Goal: Transaction & Acquisition: Purchase product/service

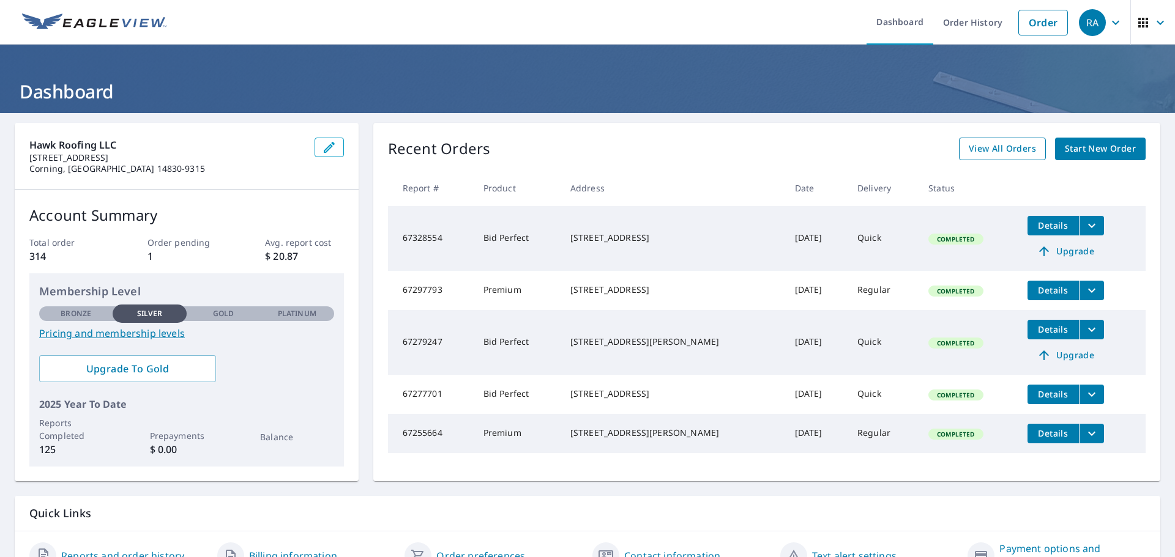
click at [1016, 154] on span "View All Orders" at bounding box center [1002, 148] width 67 height 15
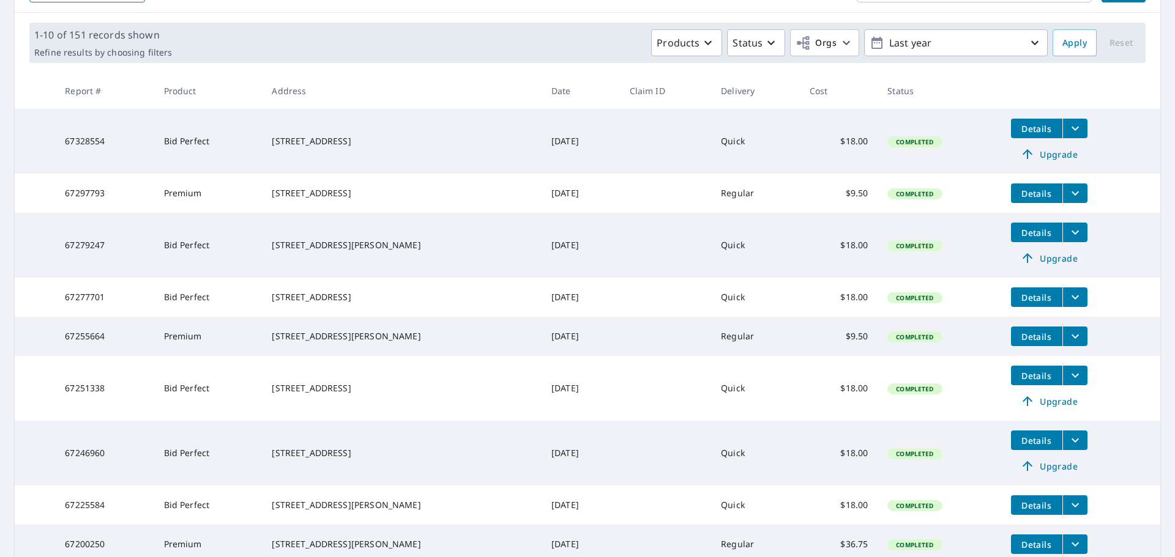
scroll to position [184, 0]
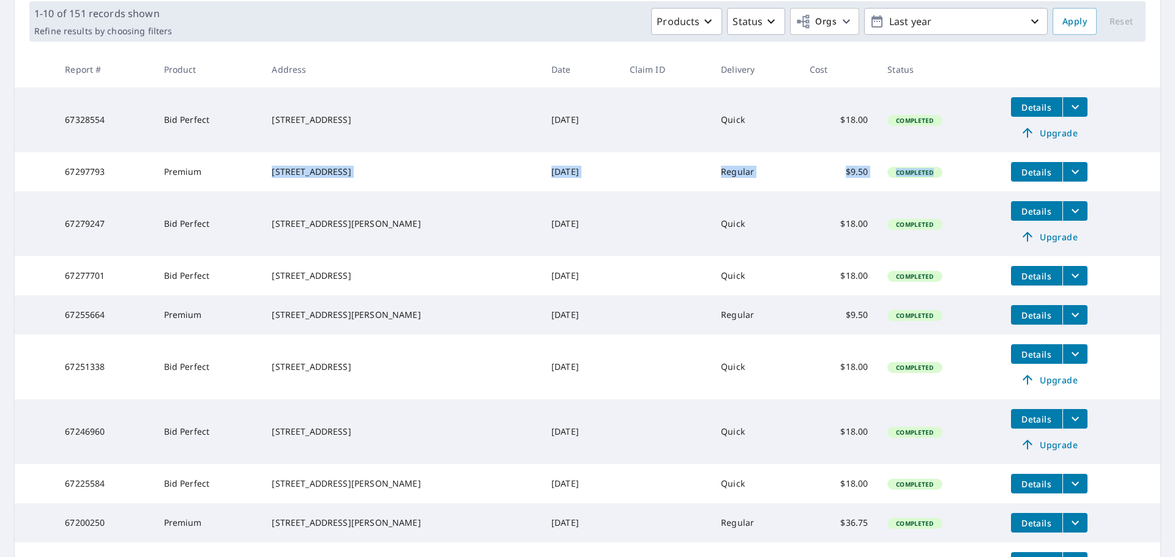
drag, startPoint x: 278, startPoint y: 163, endPoint x: 1130, endPoint y: 188, distance: 852.1
click at [1130, 188] on tr "67297793 Premium [STREET_ADDRESS] [DATE] Regular $9.50 Completed Details" at bounding box center [587, 171] width 1145 height 39
click at [423, 373] on div "[STREET_ADDRESS]" at bounding box center [402, 367] width 260 height 12
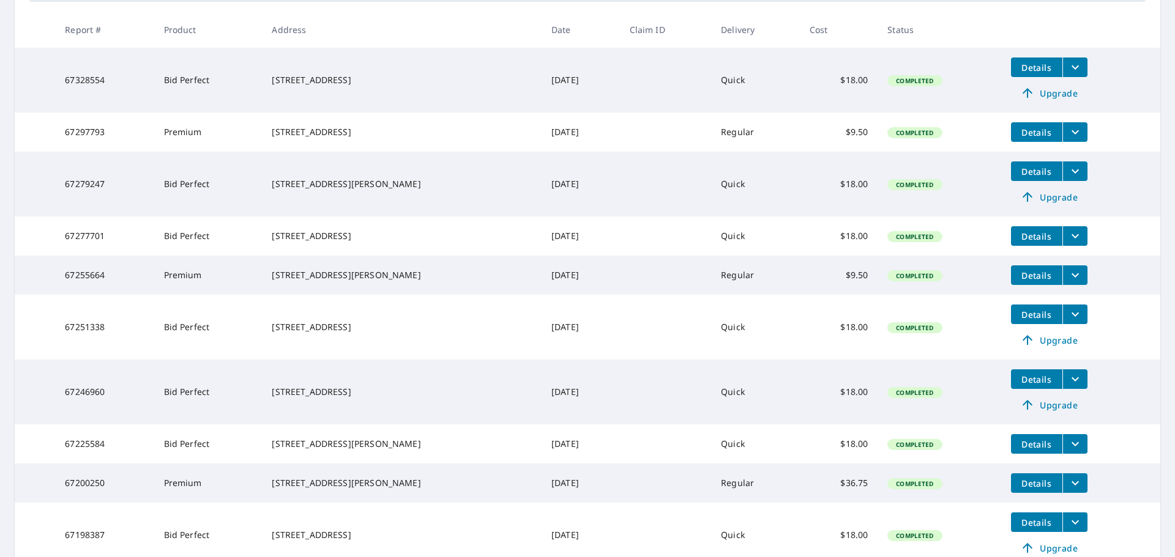
scroll to position [245, 0]
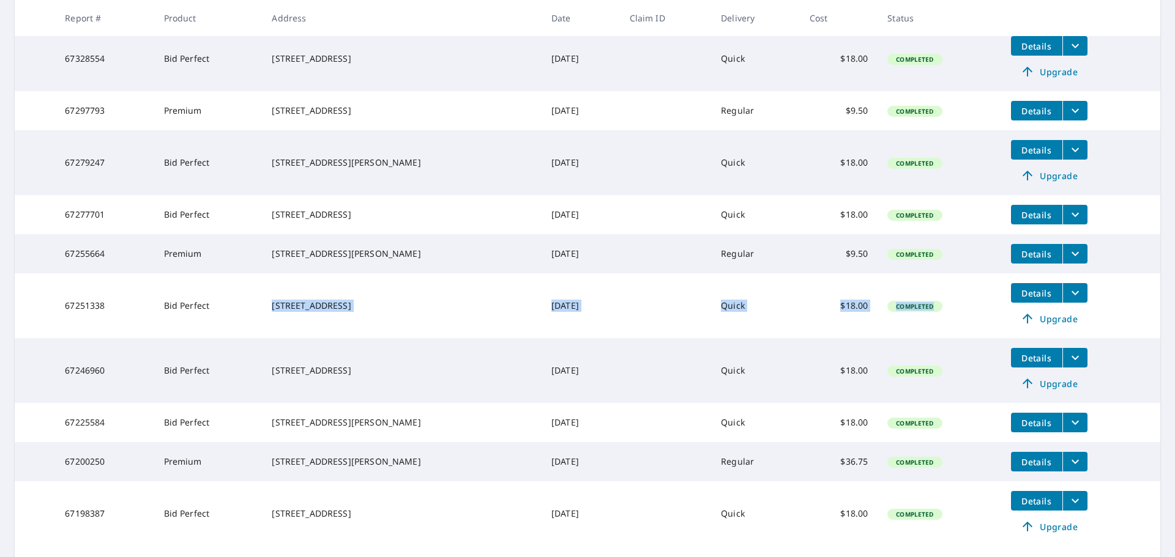
drag, startPoint x: 281, startPoint y: 313, endPoint x: 952, endPoint y: 320, distance: 670.6
click at [952, 320] on tr "67251338 Bid Perfect [STREET_ADDRESS] [DATE] Quick $18.00 Completed Details Upg…" at bounding box center [587, 305] width 1145 height 65
click at [952, 320] on td "Completed" at bounding box center [938, 305] width 123 height 65
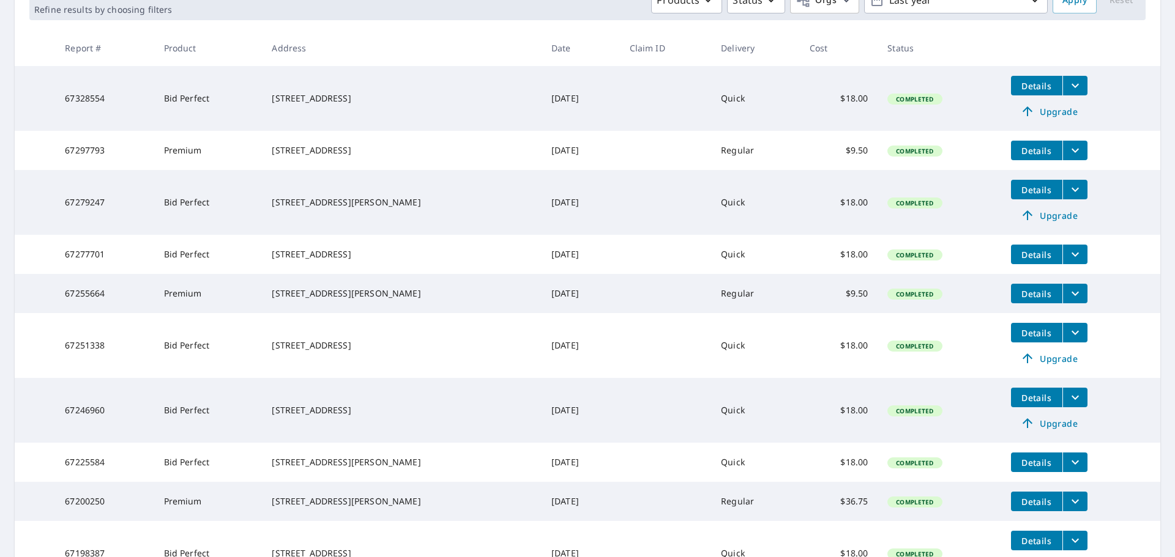
scroll to position [184, 0]
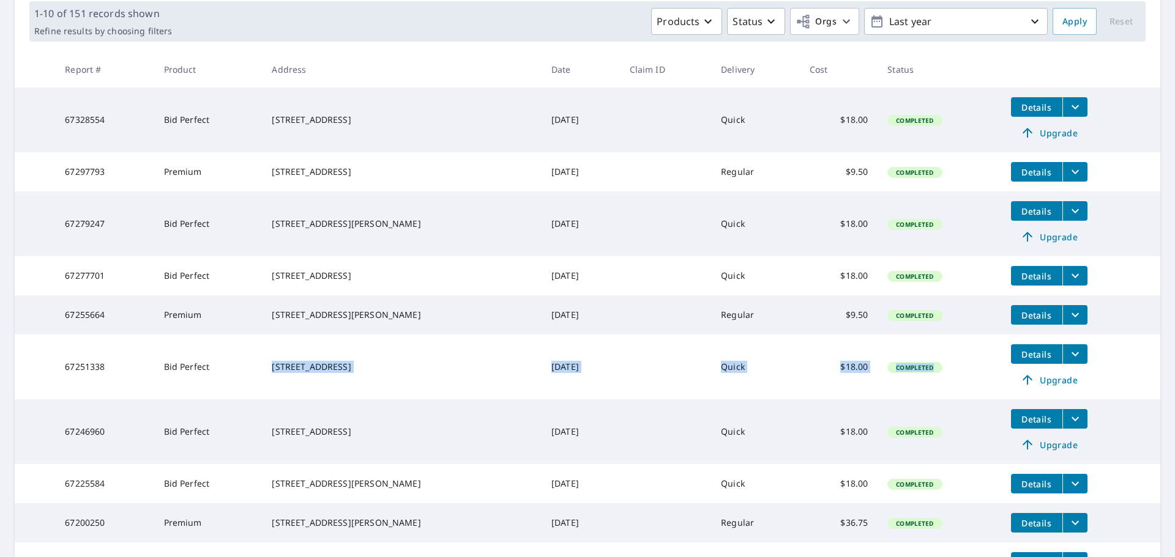
drag, startPoint x: 275, startPoint y: 374, endPoint x: 929, endPoint y: 390, distance: 654.3
click at [929, 390] on tr "67251338 Bid Perfect [STREET_ADDRESS] [DATE] Quick $18.00 Completed Details Upg…" at bounding box center [587, 367] width 1145 height 65
click at [935, 392] on td "Completed" at bounding box center [938, 367] width 123 height 65
click at [1067, 364] on button "filesDropdownBtn-67251338" at bounding box center [1074, 354] width 25 height 20
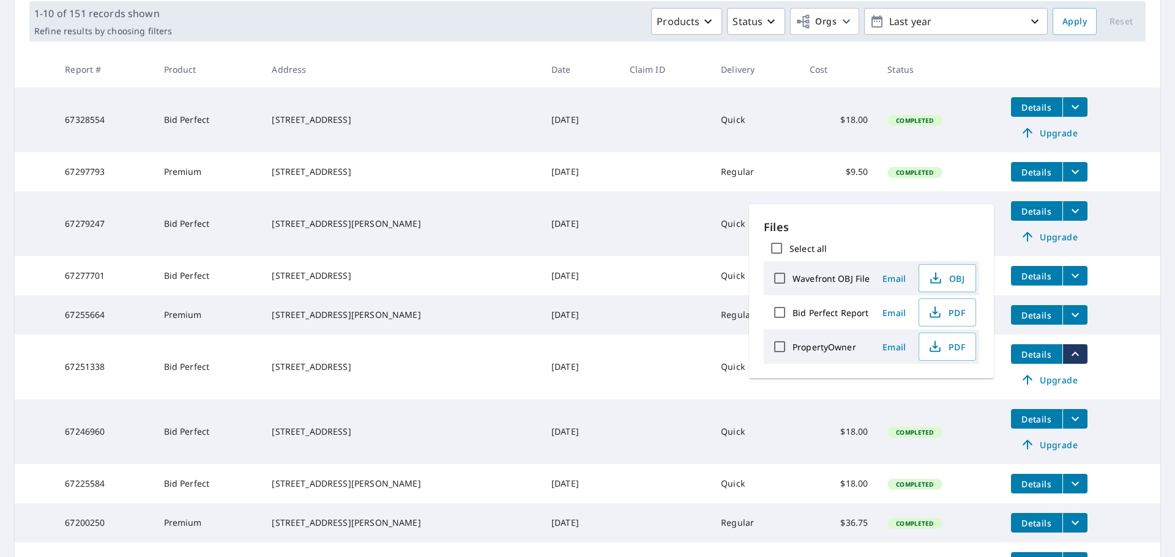
click at [668, 315] on td at bounding box center [666, 315] width 92 height 39
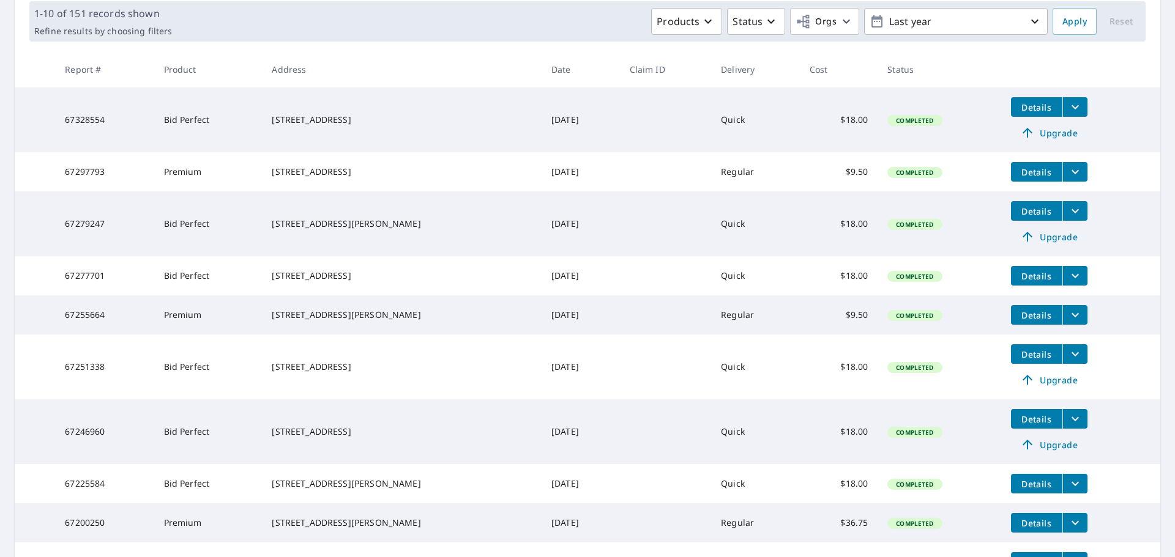
drag, startPoint x: 400, startPoint y: 377, endPoint x: 358, endPoint y: 378, distance: 41.6
click at [400, 373] on div "[STREET_ADDRESS]" at bounding box center [402, 367] width 260 height 12
drag, startPoint x: 280, startPoint y: 373, endPoint x: 359, endPoint y: 390, distance: 80.9
click at [359, 373] on div "[STREET_ADDRESS]" at bounding box center [402, 367] width 260 height 12
copy div "[STREET_ADDRESS]"
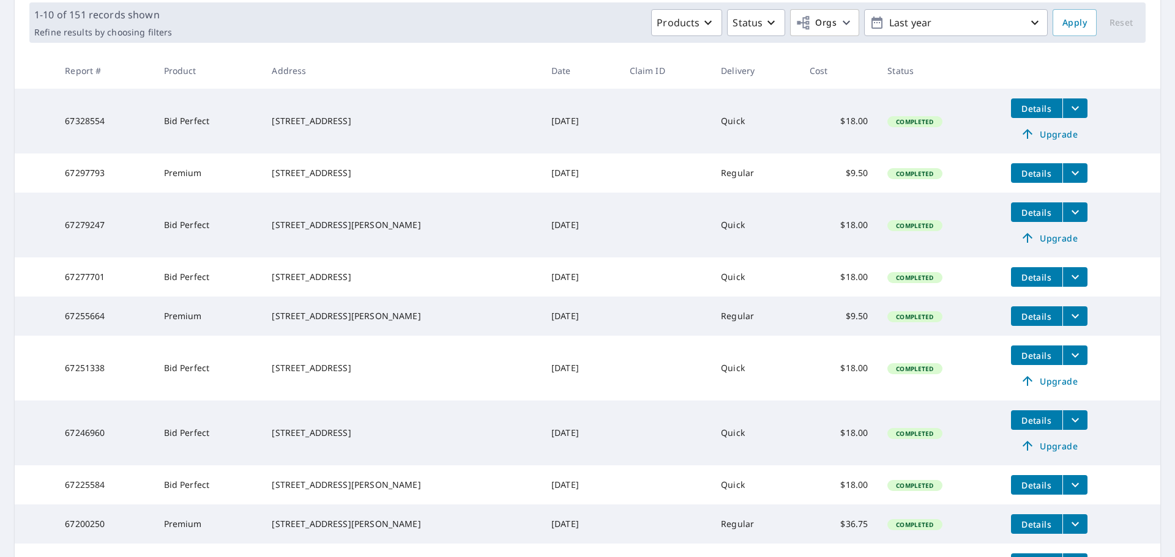
scroll to position [226, 0]
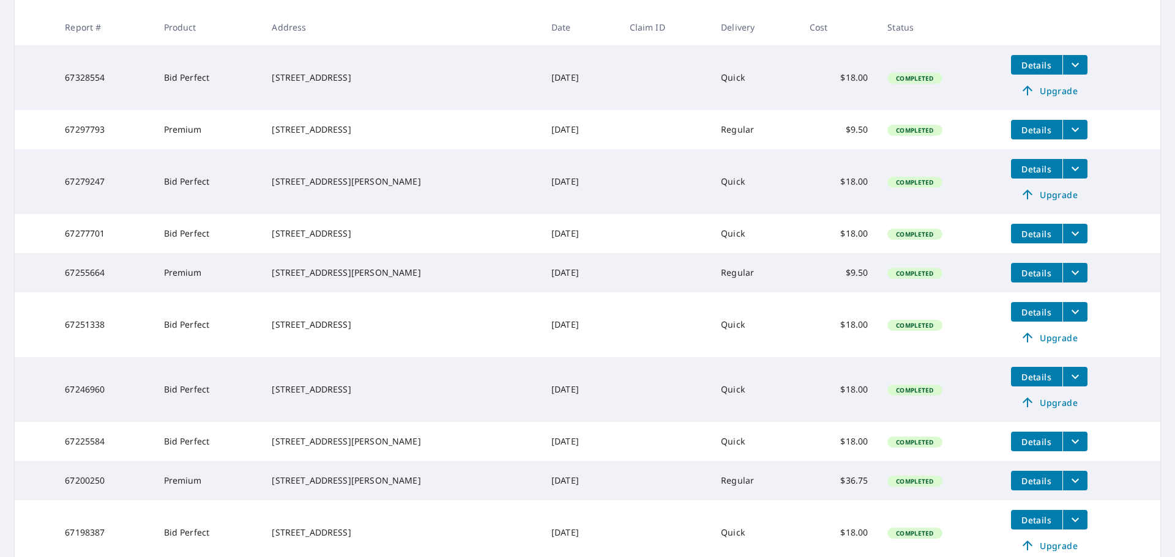
click at [291, 329] on div "[STREET_ADDRESS]" at bounding box center [402, 325] width 260 height 12
click at [276, 336] on td "[STREET_ADDRESS]" at bounding box center [402, 324] width 280 height 65
click at [280, 331] on div "[STREET_ADDRESS]" at bounding box center [402, 325] width 260 height 12
click at [308, 331] on div "[STREET_ADDRESS]" at bounding box center [402, 325] width 260 height 12
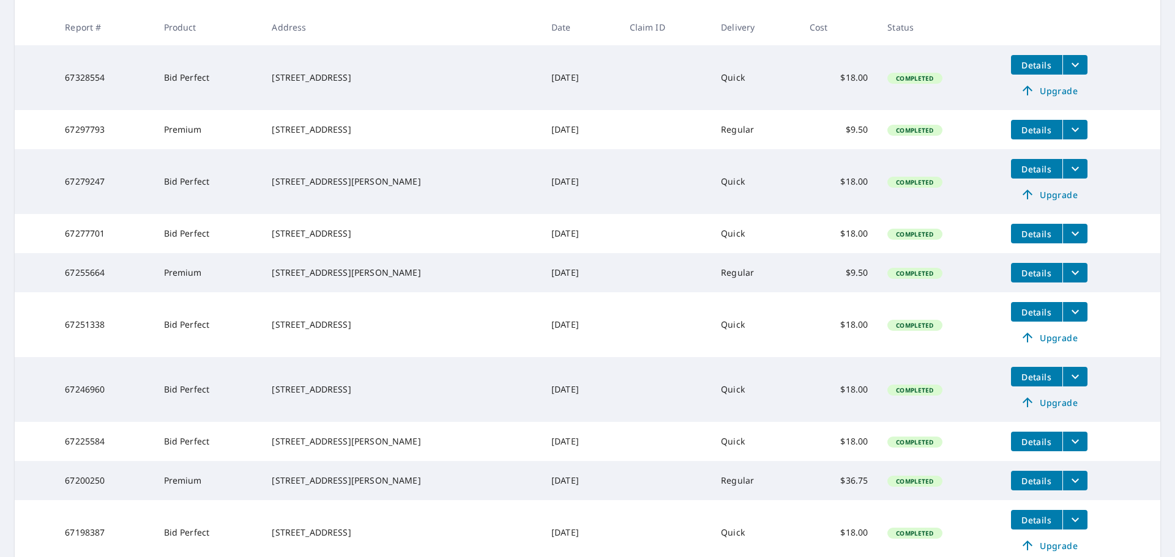
drag, startPoint x: 280, startPoint y: 332, endPoint x: 357, endPoint y: 348, distance: 79.3
click at [357, 331] on div "[STREET_ADDRESS]" at bounding box center [402, 325] width 260 height 12
drag, startPoint x: 282, startPoint y: 332, endPoint x: 362, endPoint y: 345, distance: 81.3
click at [362, 331] on div "[STREET_ADDRESS]" at bounding box center [402, 325] width 260 height 12
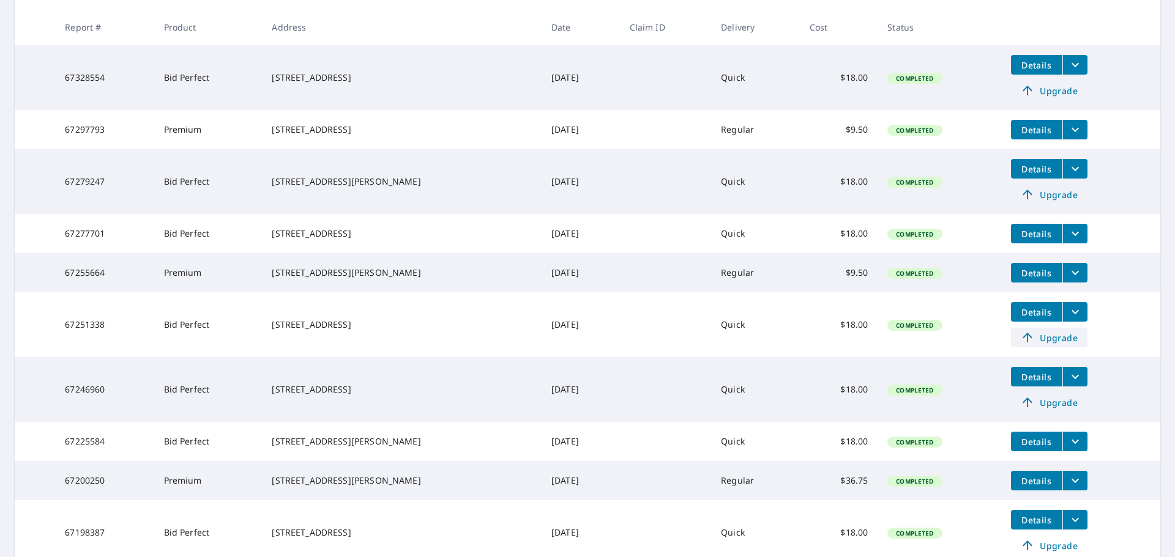
click at [1036, 345] on span "Upgrade" at bounding box center [1049, 337] width 62 height 15
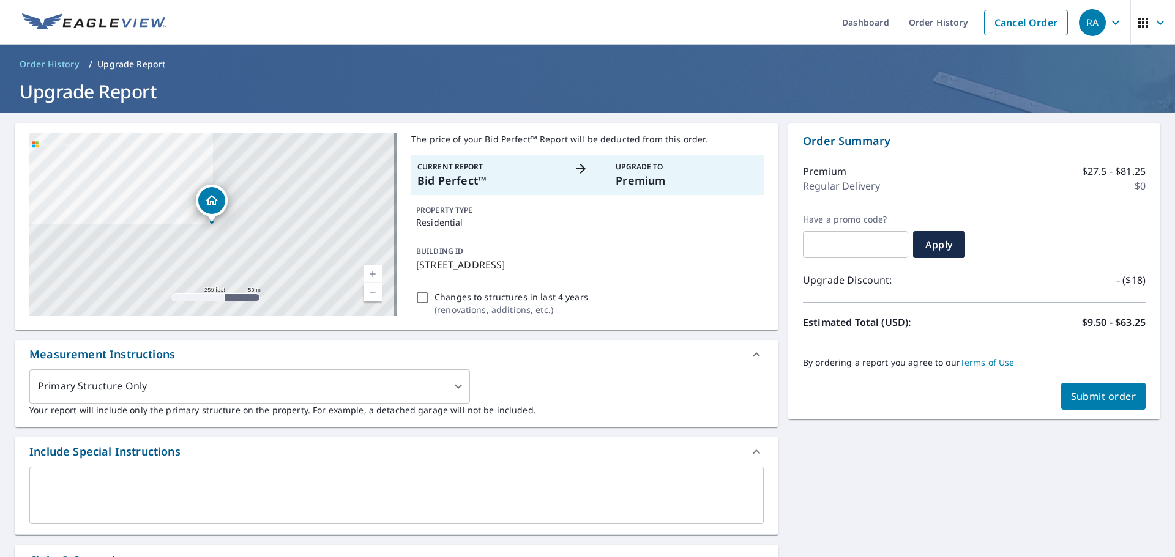
click at [1100, 395] on span "Submit order" at bounding box center [1103, 396] width 65 height 13
checkbox input "true"
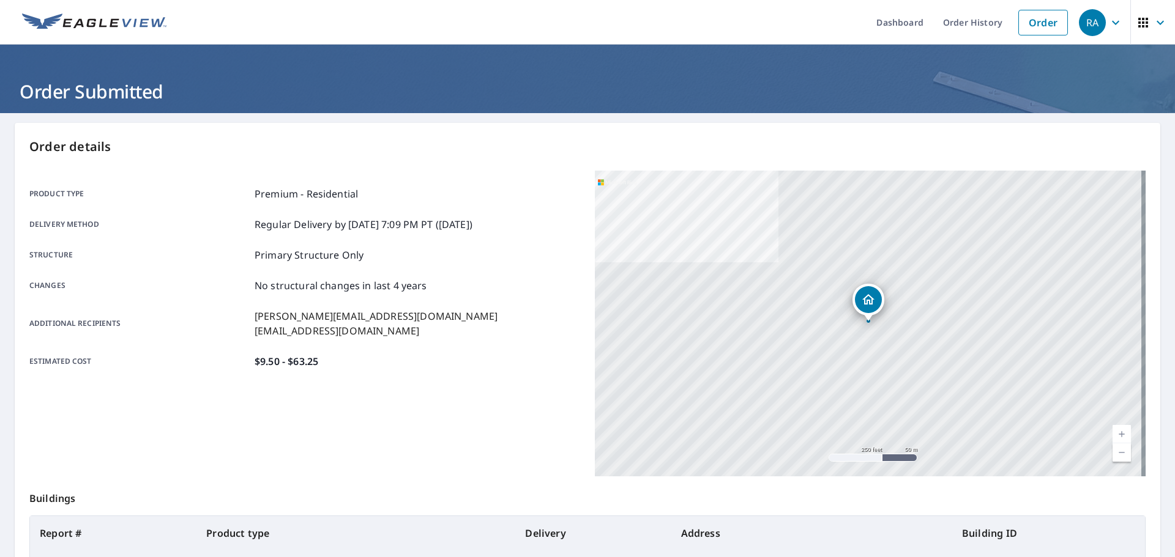
drag, startPoint x: 478, startPoint y: 207, endPoint x: 465, endPoint y: 209, distance: 13.0
click at [477, 208] on div "Product type Premium - Residential Delivery method Regular Delivery by [DATE] 7…" at bounding box center [304, 278] width 551 height 182
drag, startPoint x: 908, startPoint y: 112, endPoint x: 909, endPoint y: 27, distance: 85.1
click at [908, 106] on header "Order Submitted" at bounding box center [587, 79] width 1175 height 69
